Goal: Information Seeking & Learning: Check status

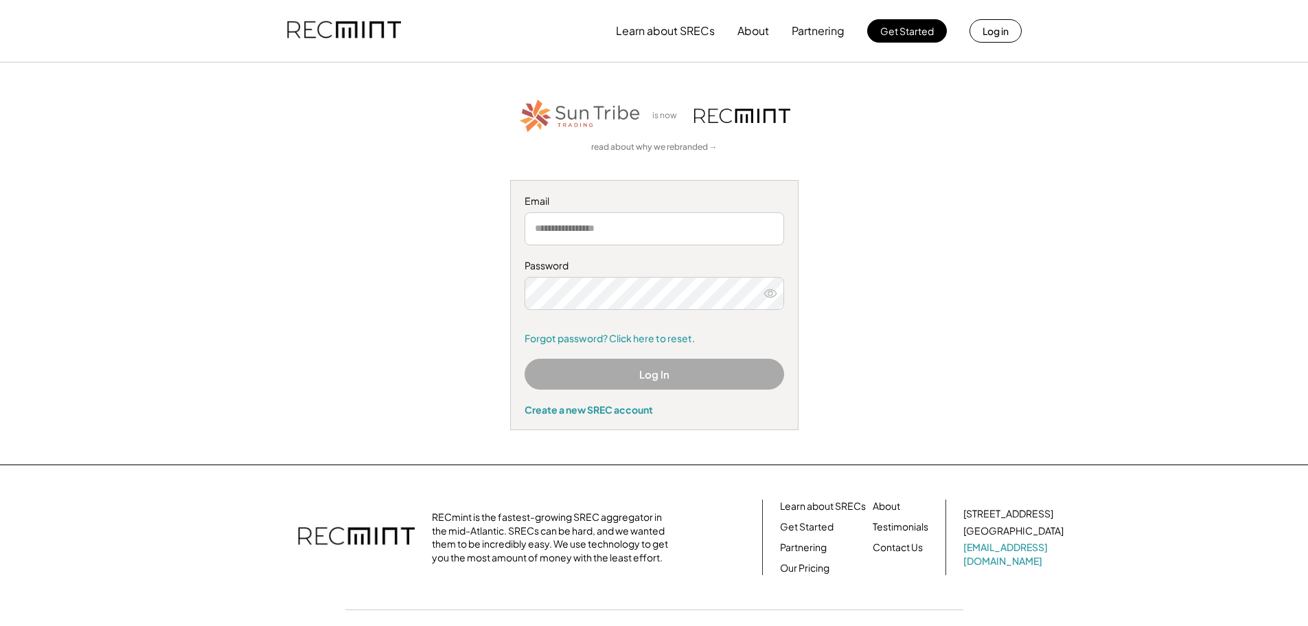
click at [602, 225] on input "email" at bounding box center [655, 228] width 260 height 33
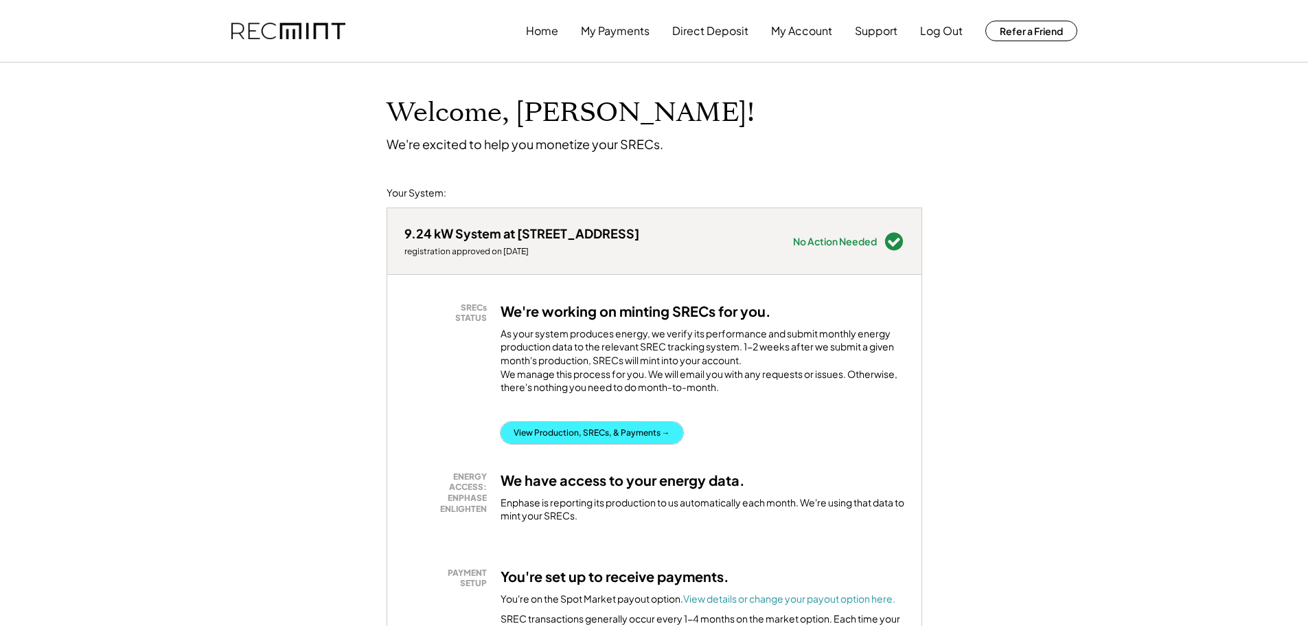
click at [578, 444] on button "View Production, SRECs, & Payments →" at bounding box center [592, 433] width 183 height 22
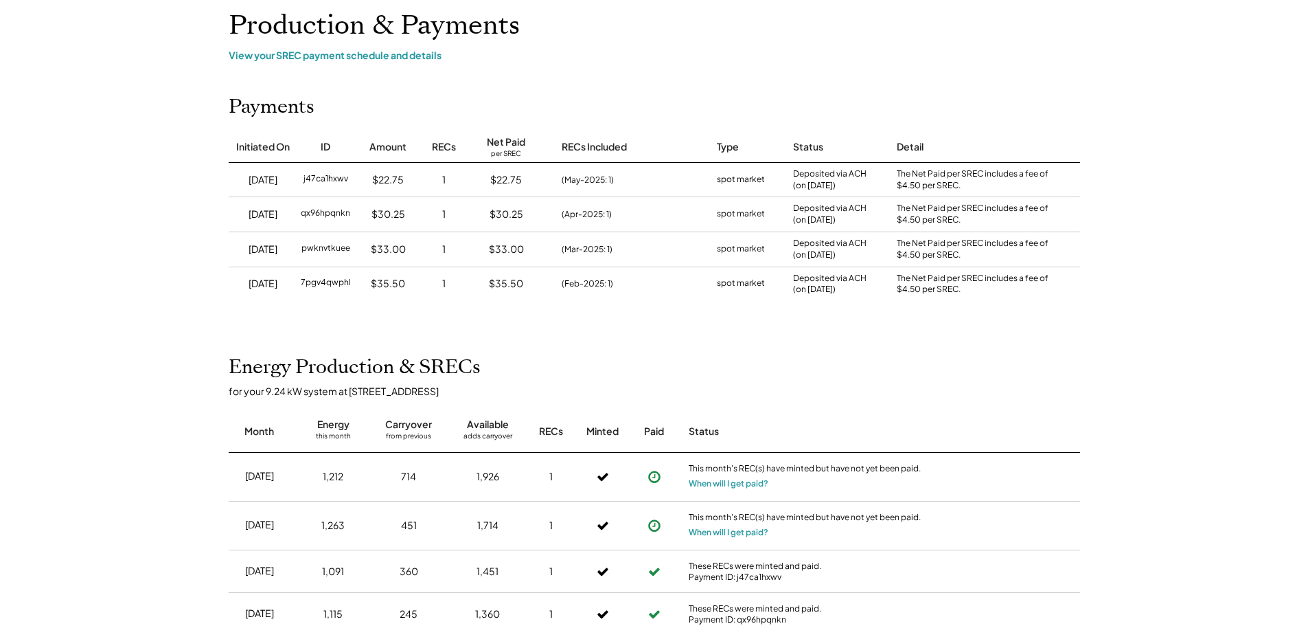
scroll to position [206, 0]
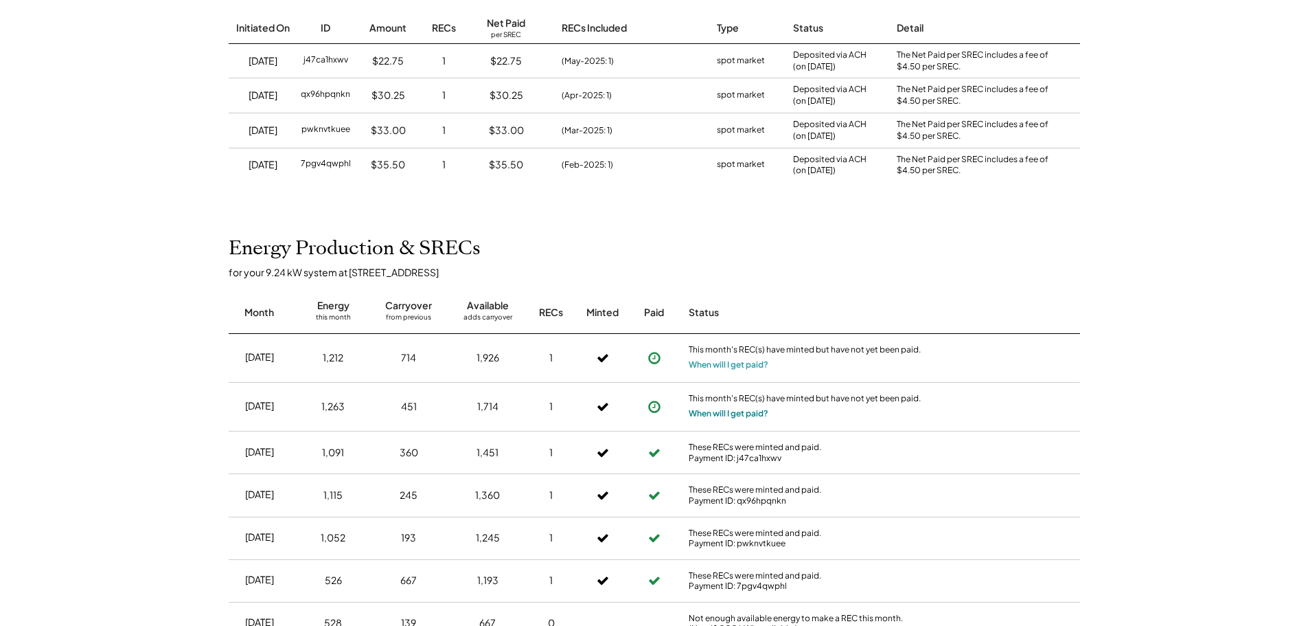
click at [741, 414] on button "When will I get paid?" at bounding box center [729, 414] width 80 height 14
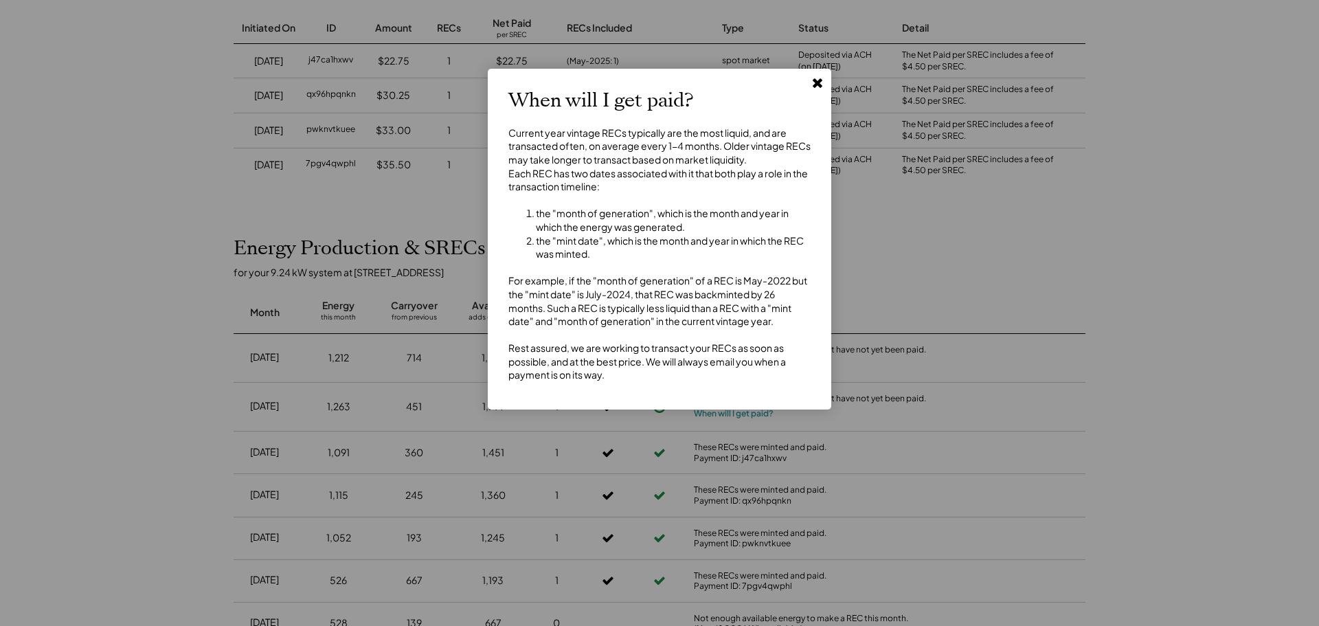
click at [816, 84] on use at bounding box center [818, 83] width 10 height 10
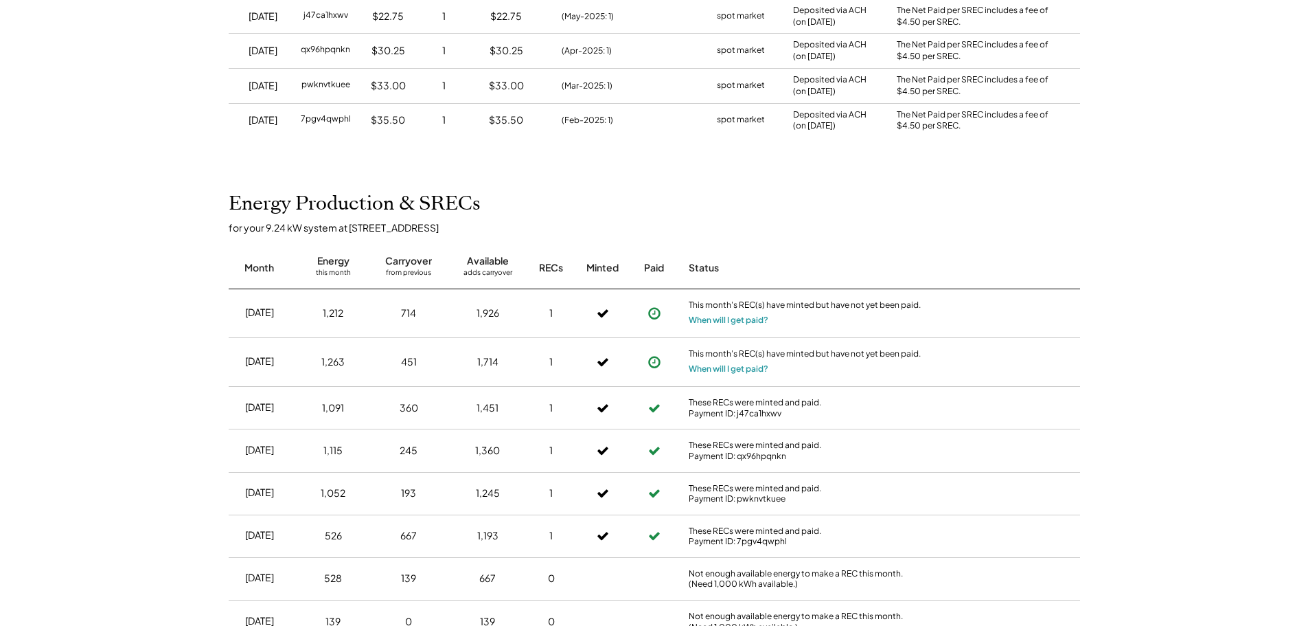
scroll to position [275, 0]
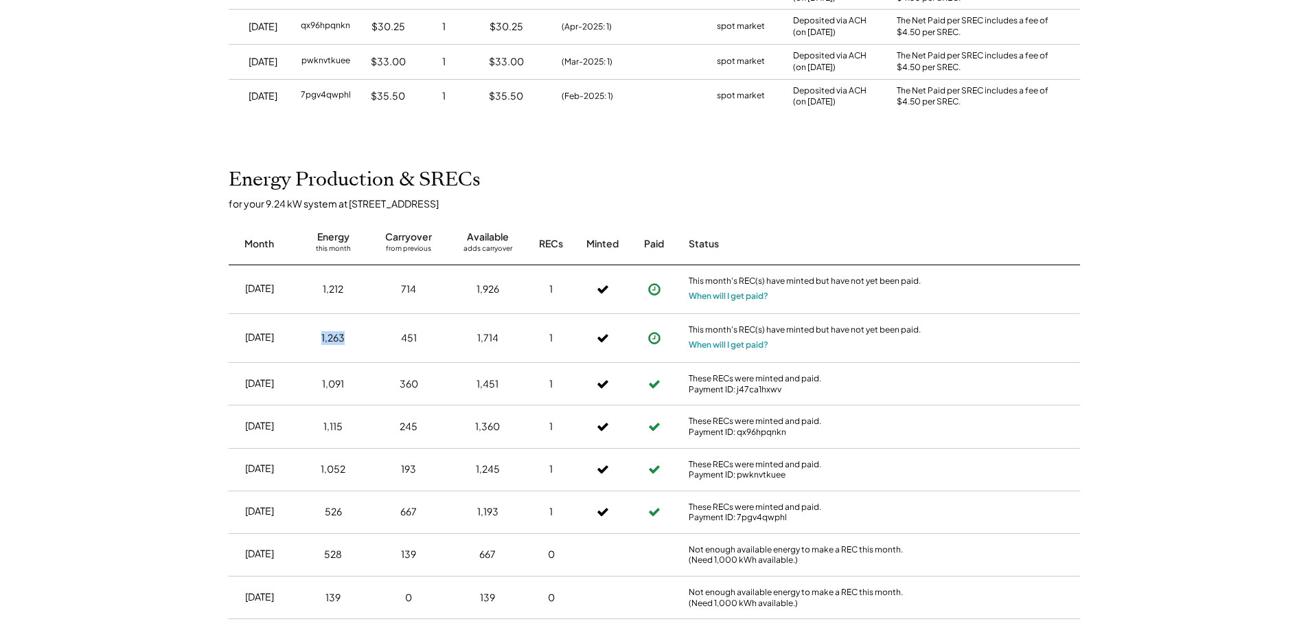
drag, startPoint x: 317, startPoint y: 339, endPoint x: 376, endPoint y: 339, distance: 59.8
click at [376, 339] on div "Jun 2025 1,263 451 1,714 1 This month's REC(s) have minted but have not yet bee…" at bounding box center [655, 338] width 852 height 49
click at [369, 337] on div "Jun 2025 1,263 451 1,714 1 This month's REC(s) have minted but have not yet bee…" at bounding box center [655, 338] width 852 height 49
click at [341, 328] on div "1,263" at bounding box center [333, 338] width 58 height 34
drag, startPoint x: 362, startPoint y: 339, endPoint x: 310, endPoint y: 337, distance: 52.3
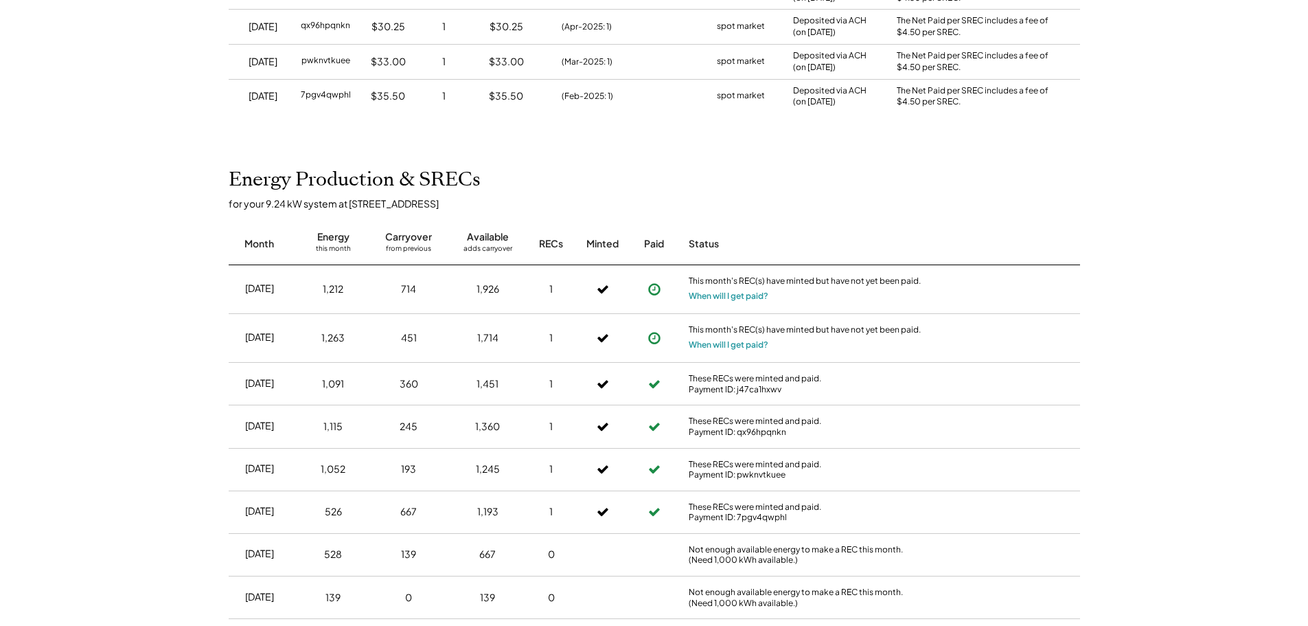
click at [310, 337] on div "1,263" at bounding box center [333, 338] width 58 height 34
drag, startPoint x: 308, startPoint y: 291, endPoint x: 363, endPoint y: 293, distance: 54.3
click at [361, 291] on div "1,212" at bounding box center [333, 289] width 58 height 34
drag, startPoint x: 307, startPoint y: 339, endPoint x: 378, endPoint y: 304, distance: 79.9
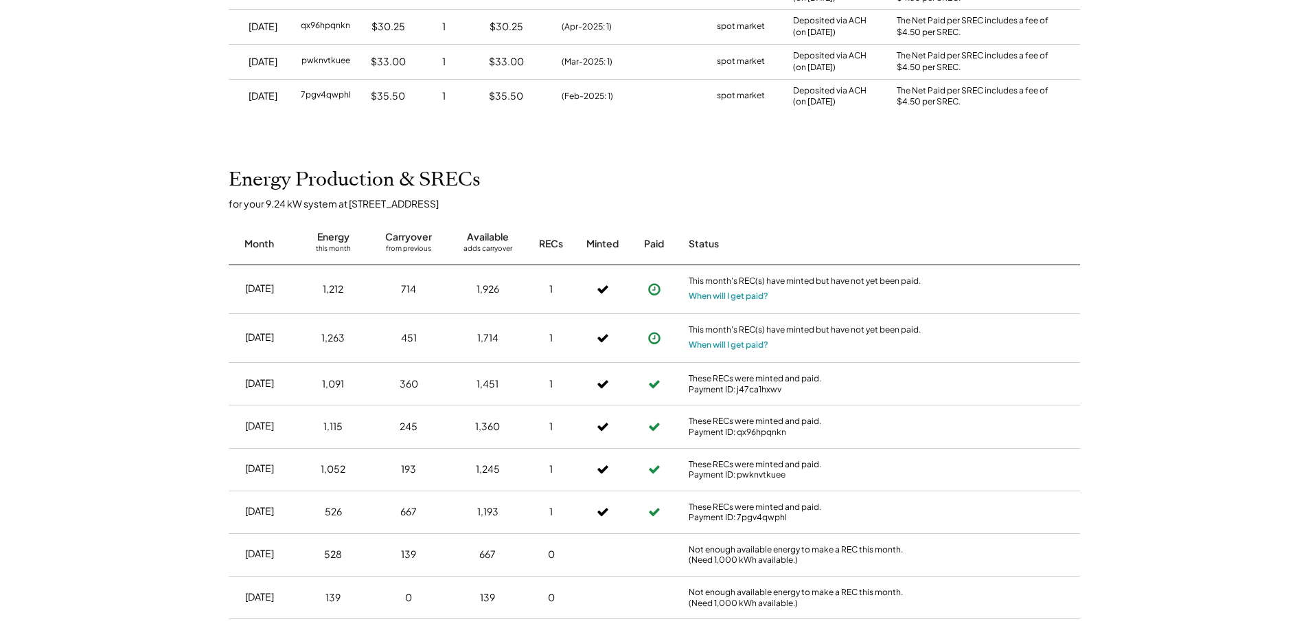
click at [359, 336] on div "1,263" at bounding box center [333, 338] width 58 height 34
drag, startPoint x: 324, startPoint y: 284, endPoint x: 353, endPoint y: 291, distance: 29.7
click at [348, 286] on div "1,212" at bounding box center [333, 289] width 58 height 34
drag, startPoint x: 313, startPoint y: 334, endPoint x: 397, endPoint y: 333, distance: 84.5
click at [374, 334] on div "Jun 2025 1,263 451 1,714 1 This month's REC(s) have minted but have not yet bee…" at bounding box center [655, 338] width 852 height 49
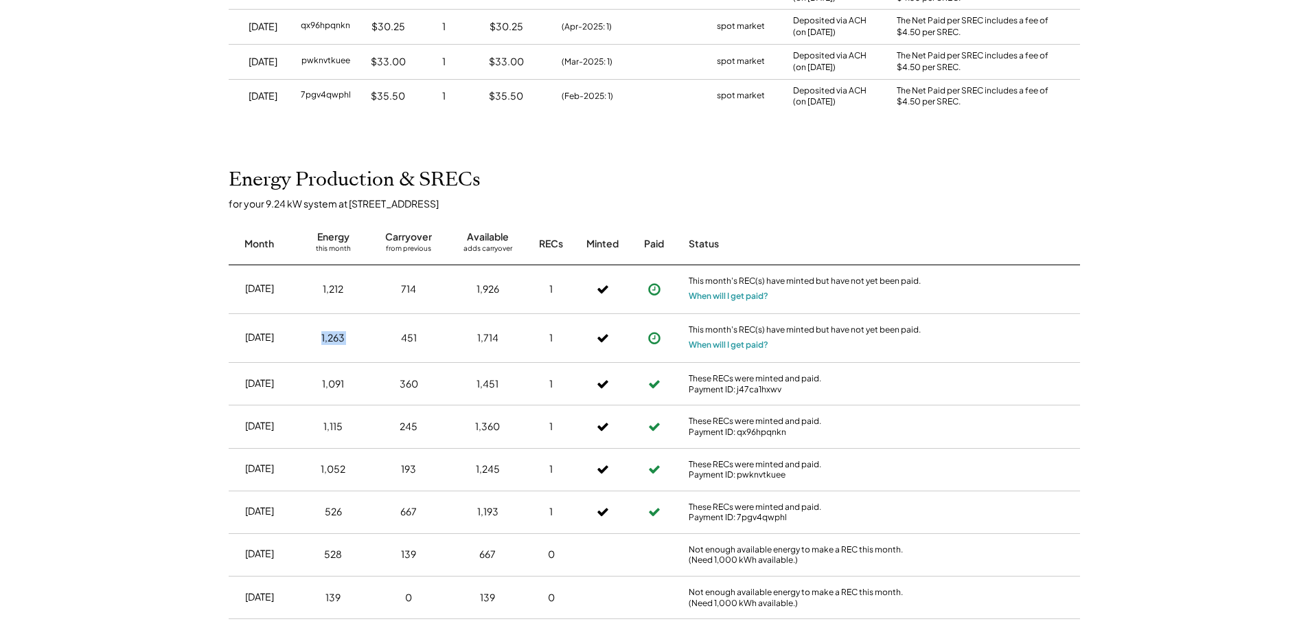
click at [391, 332] on div "451" at bounding box center [408, 338] width 65 height 34
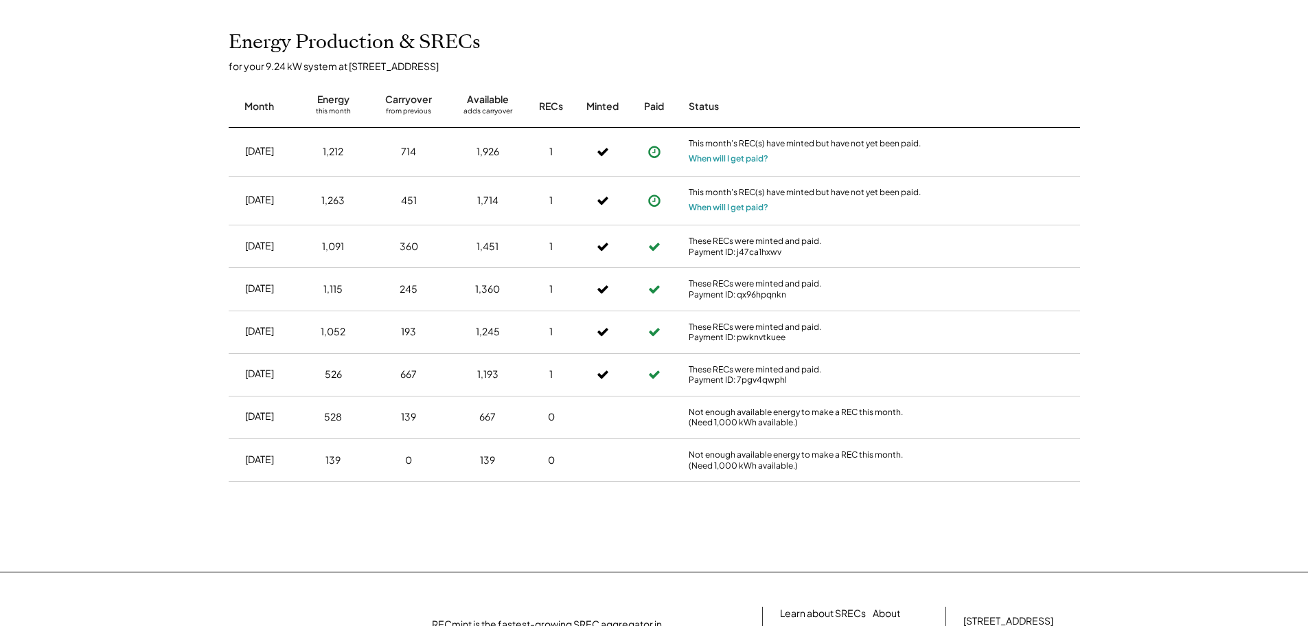
click at [359, 332] on div "1,052" at bounding box center [333, 332] width 58 height 34
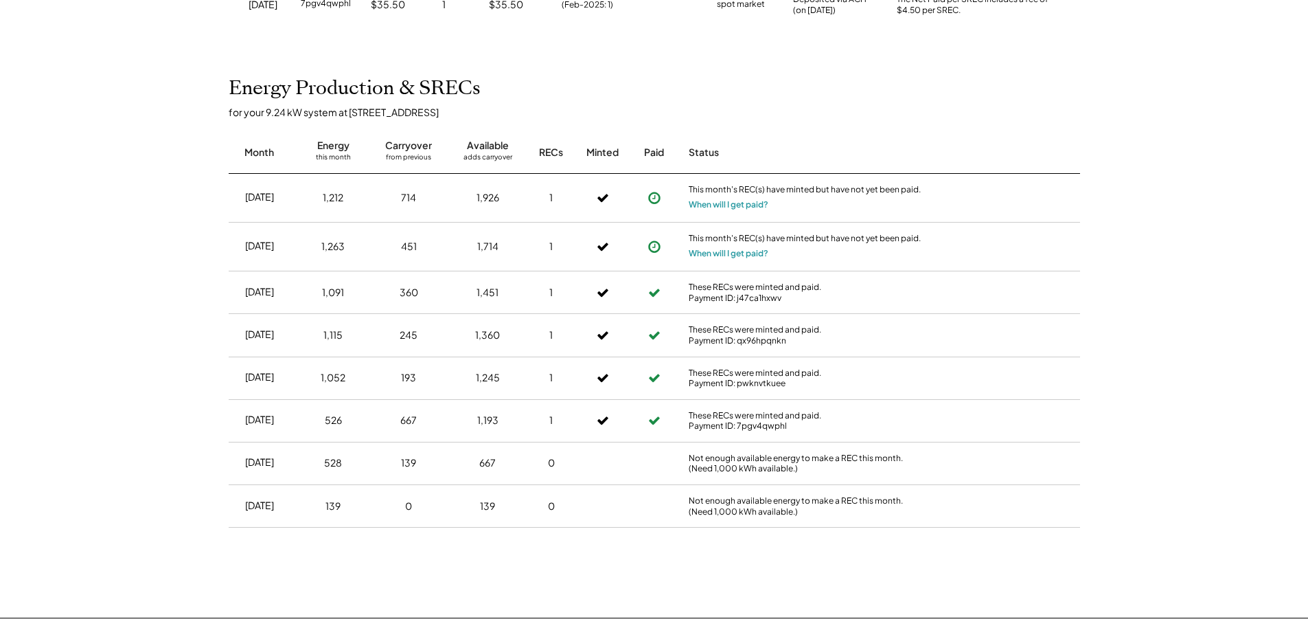
scroll to position [343, 0]
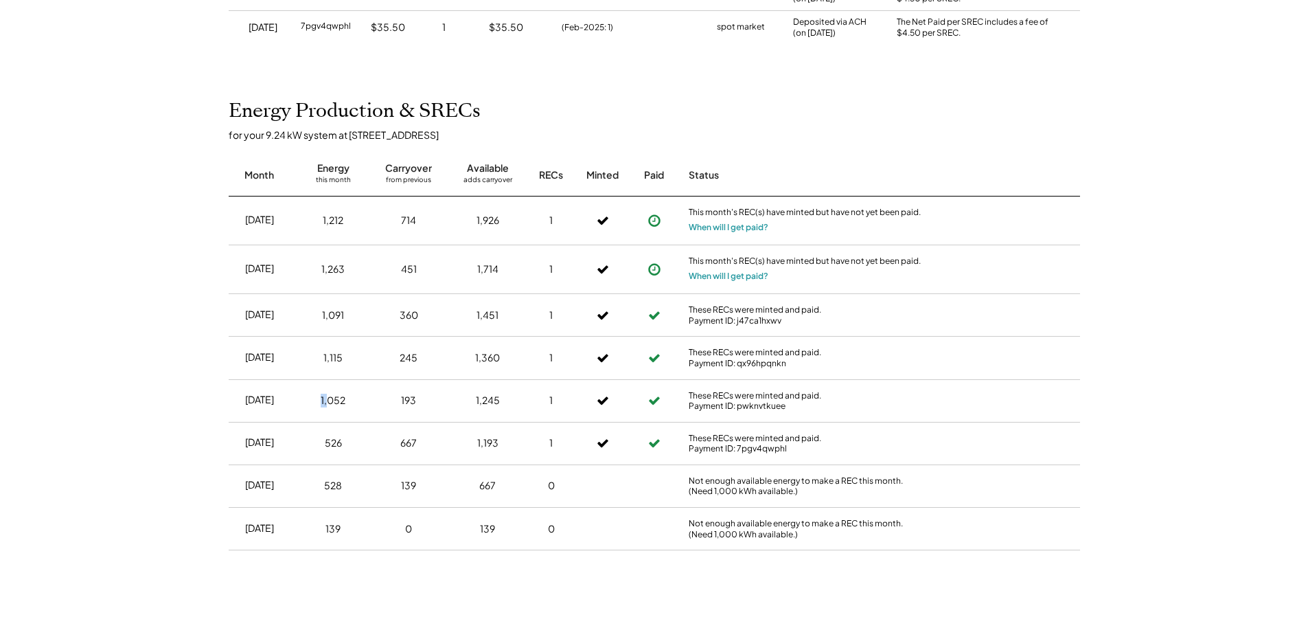
drag, startPoint x: 314, startPoint y: 398, endPoint x: 363, endPoint y: 389, distance: 50.3
click at [354, 398] on div "1,052" at bounding box center [333, 400] width 58 height 34
drag, startPoint x: 321, startPoint y: 362, endPoint x: 339, endPoint y: 340, distance: 28.3
click at [350, 359] on div "1,115" at bounding box center [333, 358] width 58 height 34
drag, startPoint x: 319, startPoint y: 325, endPoint x: 356, endPoint y: 322, distance: 37.2
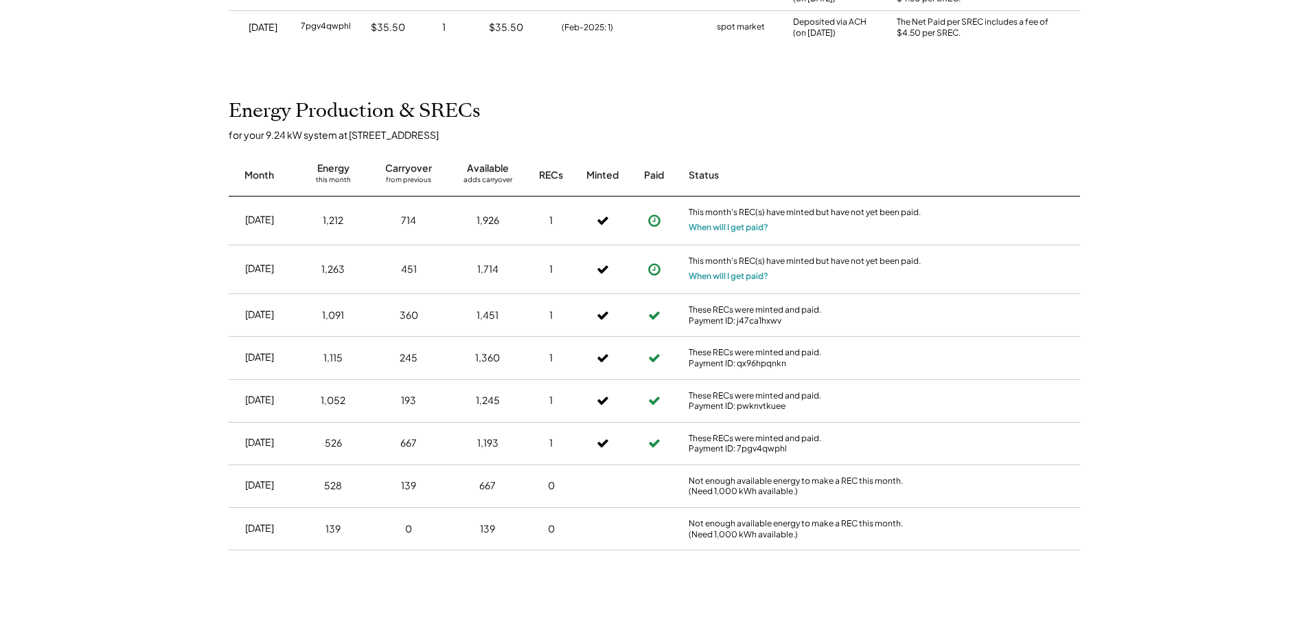
click at [354, 322] on div "1,091" at bounding box center [333, 315] width 58 height 34
drag, startPoint x: 321, startPoint y: 286, endPoint x: 365, endPoint y: 260, distance: 51.7
click at [349, 278] on div "1,263" at bounding box center [333, 269] width 58 height 34
drag, startPoint x: 369, startPoint y: 226, endPoint x: 378, endPoint y: 226, distance: 9.6
click at [378, 226] on div "Jul 2025 1,212 714 1,926 1 This month's REC(s) have minted but have not yet bee…" at bounding box center [655, 220] width 852 height 49
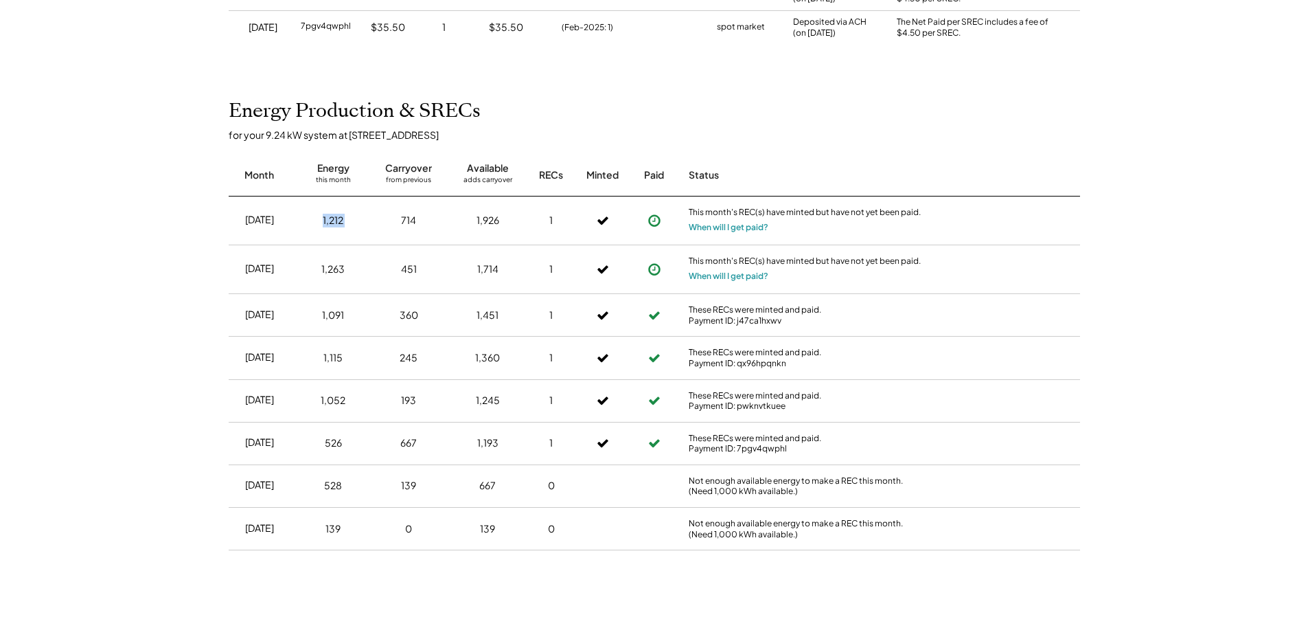
click at [374, 229] on div "Jul 2025 1,212 714 1,926 1 This month's REC(s) have minted but have not yet bee…" at bounding box center [655, 220] width 852 height 49
click at [382, 363] on div "245" at bounding box center [408, 358] width 65 height 34
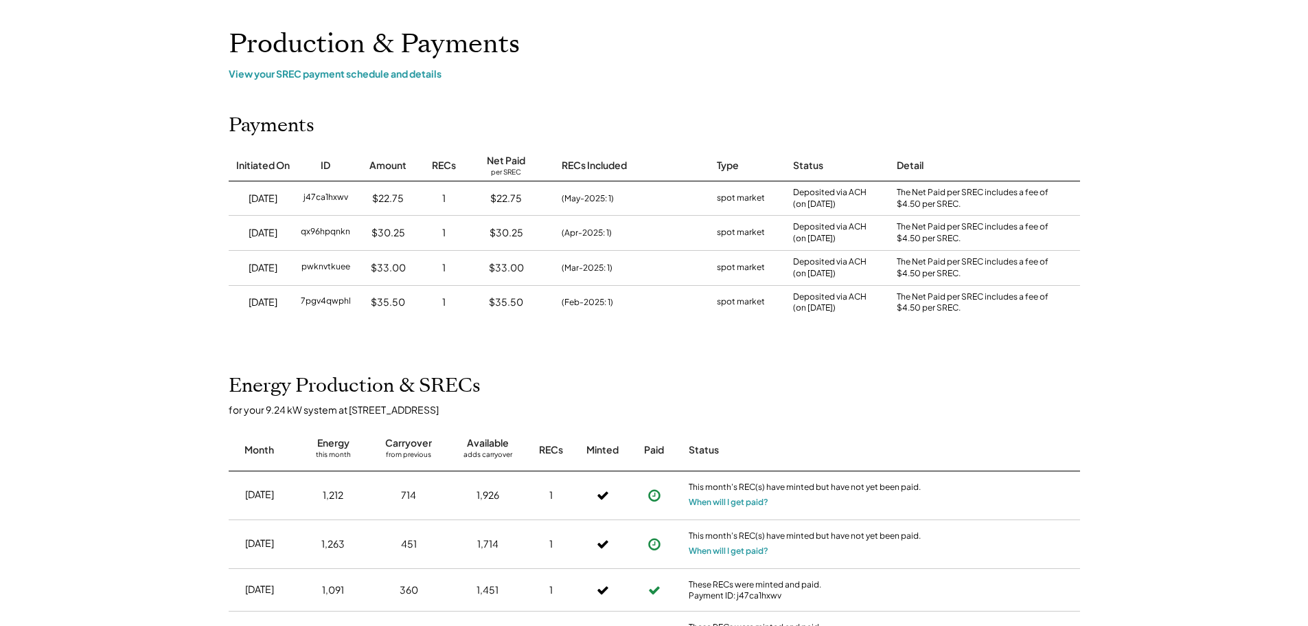
scroll to position [0, 0]
